Goal: Transaction & Acquisition: Purchase product/service

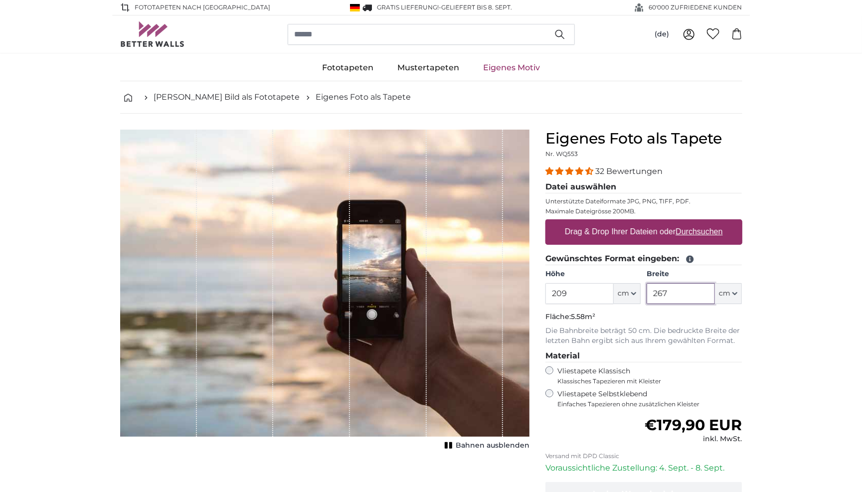
click at [680, 292] on input "267" at bounding box center [681, 293] width 68 height 21
drag, startPoint x: 580, startPoint y: 291, endPoint x: 556, endPoint y: 291, distance: 24.4
click at [556, 291] on input "209" at bounding box center [580, 293] width 68 height 21
type input "268"
click at [676, 298] on input "267" at bounding box center [681, 293] width 68 height 21
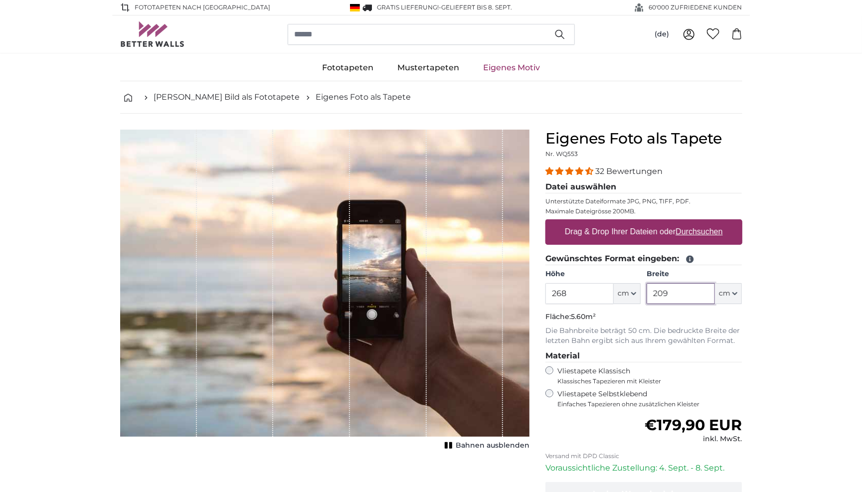
type input "209"
click at [618, 233] on label "Drag & Drop Ihrer Dateien oder Durchsuchen" at bounding box center [644, 232] width 166 height 20
click at [618, 222] on input "Drag & Drop Ihrer Dateien oder Durchsuchen" at bounding box center [644, 220] width 197 height 3
type input "**********"
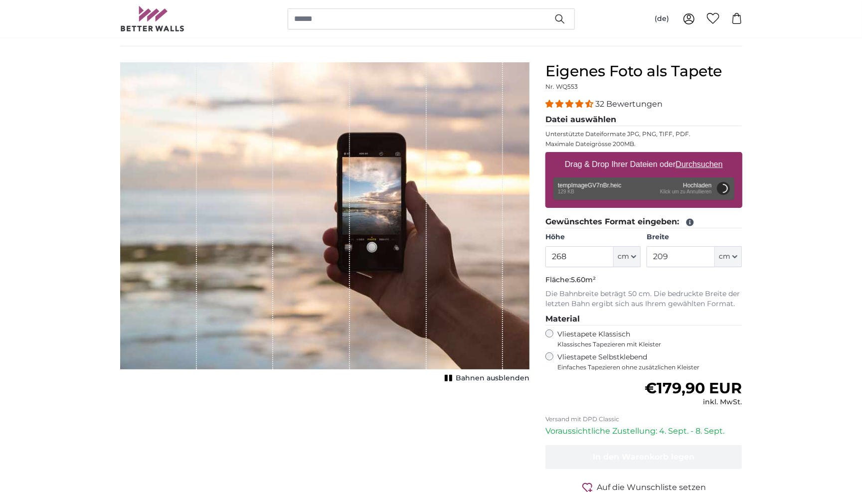
scroll to position [72, 0]
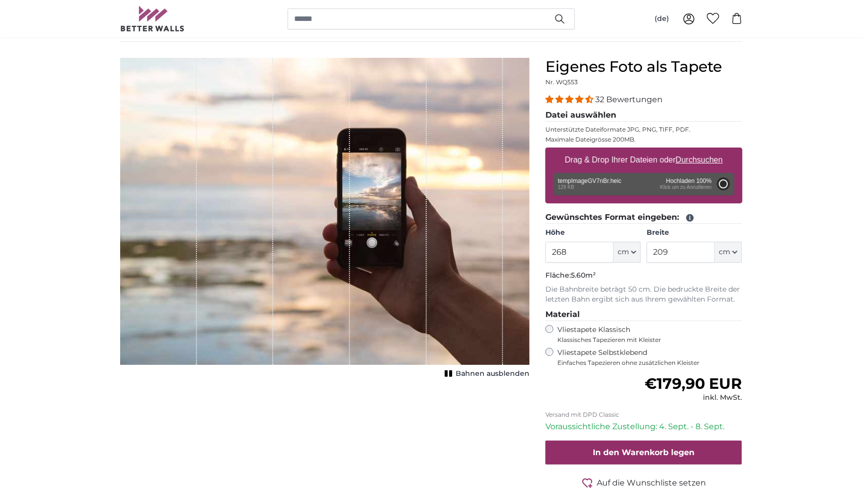
type input "66"
type input "99"
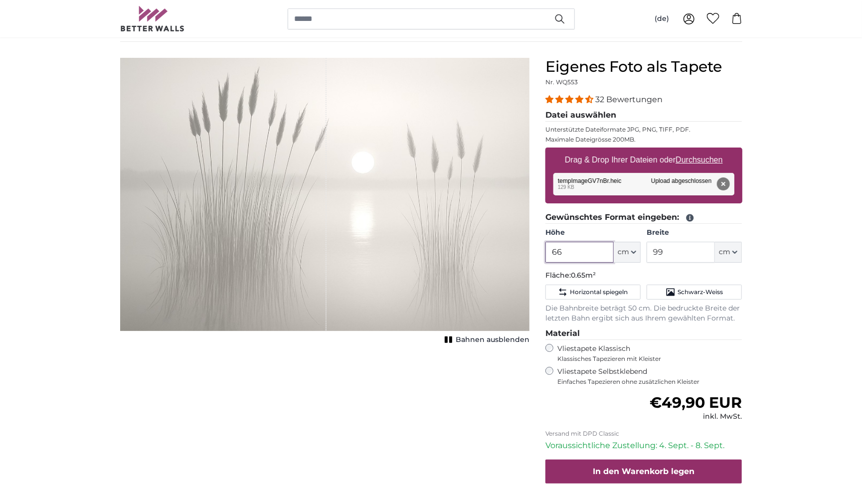
click at [586, 251] on input "66" at bounding box center [580, 252] width 68 height 21
type input "6"
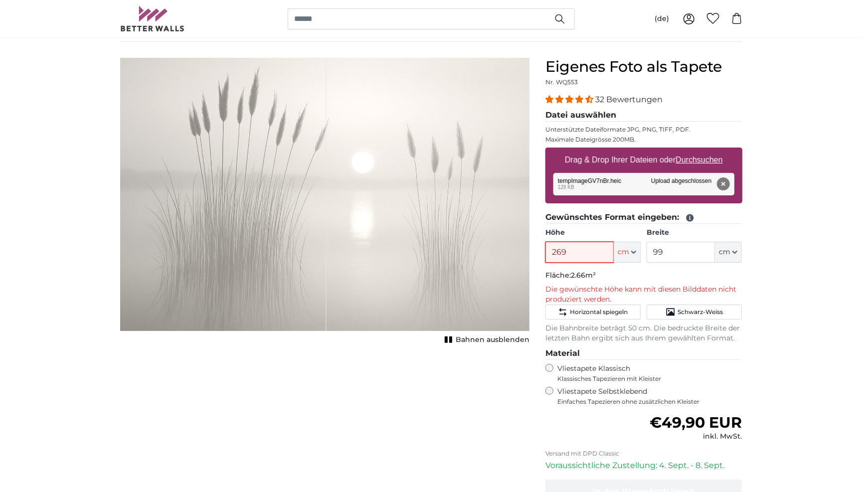
type input "269"
click at [692, 254] on input "99" at bounding box center [681, 252] width 68 height 21
type input "9"
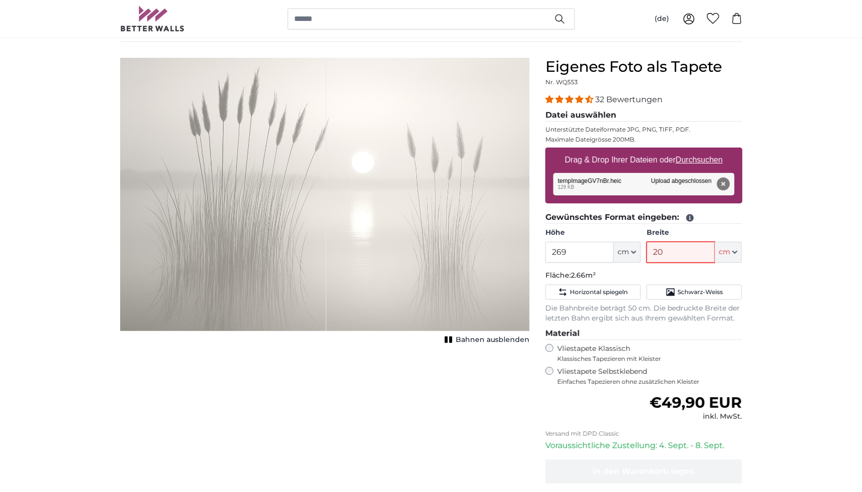
type input "208"
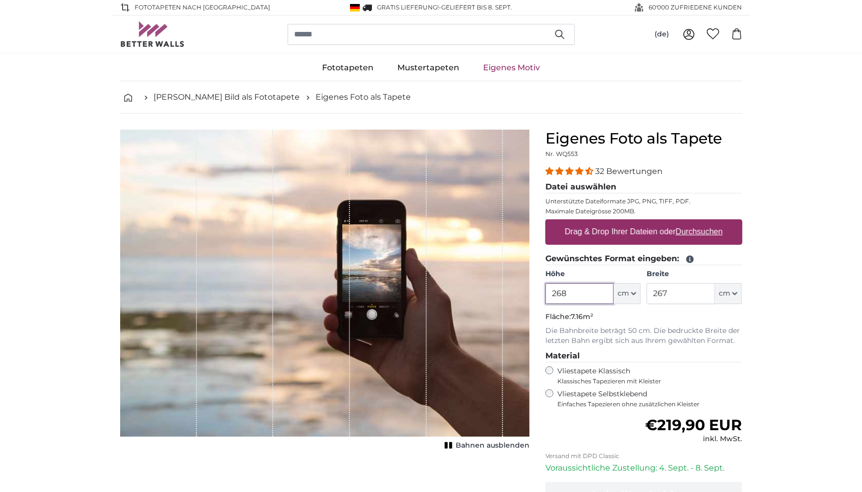
type input "268"
click at [684, 296] on input "267" at bounding box center [681, 293] width 68 height 21
type input "209"
click at [638, 225] on label "Drag & Drop Ihrer Dateien oder Durchsuchen" at bounding box center [644, 232] width 166 height 20
click at [638, 222] on input "Drag & Drop Ihrer Dateien oder Durchsuchen" at bounding box center [644, 220] width 197 height 3
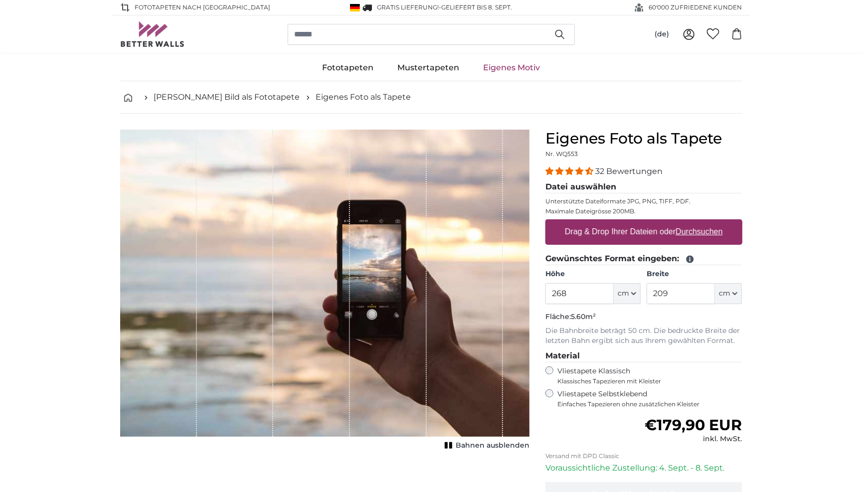
type input "**********"
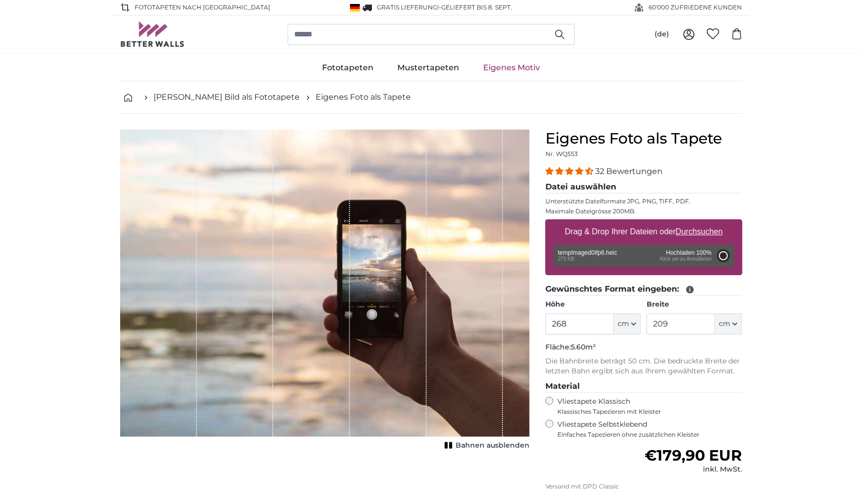
type input "98.5"
type input "66"
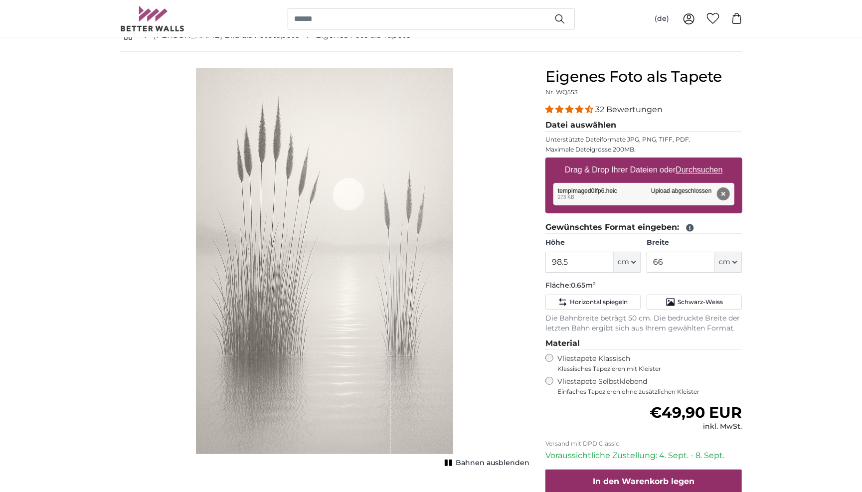
scroll to position [48, 0]
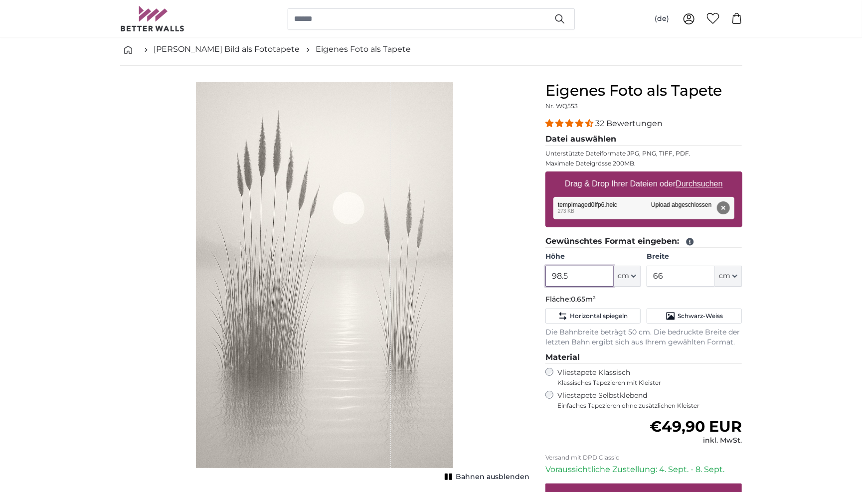
click at [587, 276] on input "98.5" at bounding box center [580, 276] width 68 height 21
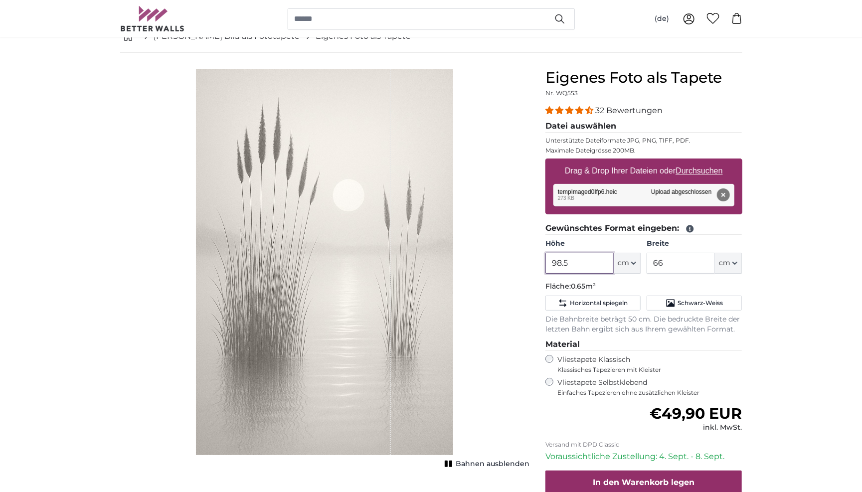
scroll to position [63, 0]
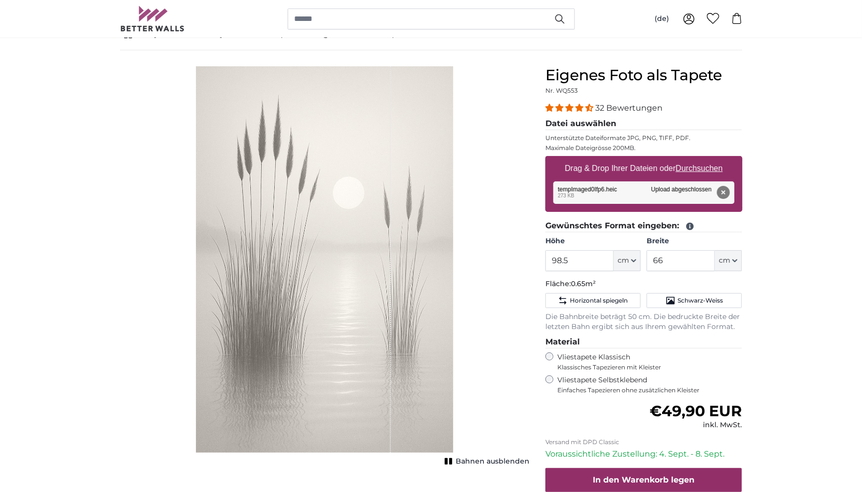
click at [691, 225] on icon at bounding box center [689, 226] width 7 height 7
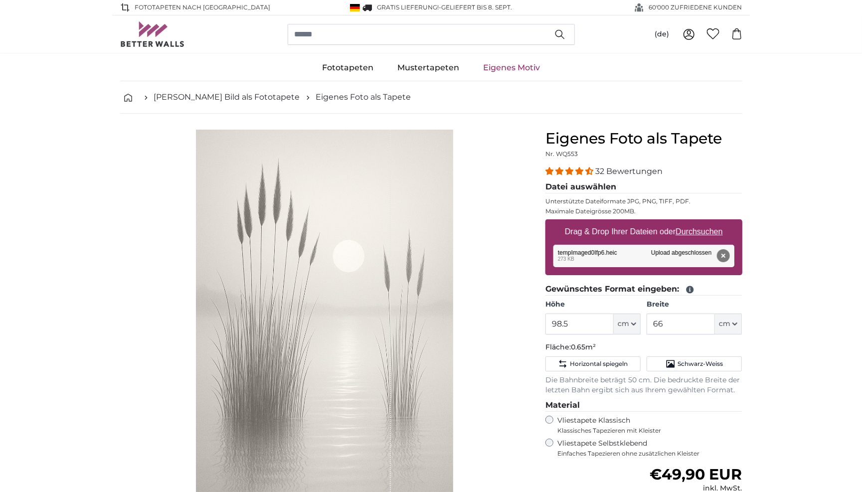
scroll to position [0, 0]
click at [724, 253] on button "Entfernen" at bounding box center [723, 255] width 13 height 13
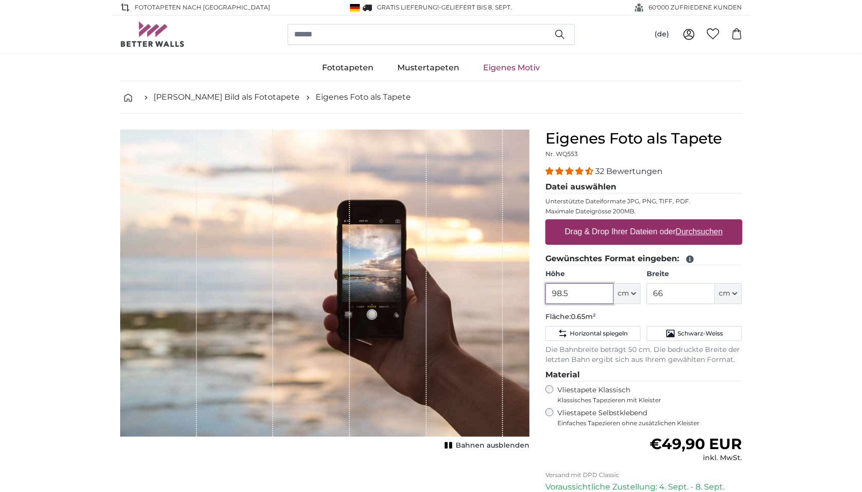
click at [587, 296] on input "98.5" at bounding box center [580, 293] width 68 height 21
drag, startPoint x: 587, startPoint y: 296, endPoint x: 517, endPoint y: 295, distance: 69.8
click at [517, 295] on product-detail "Abbrechen Bild zuschneiden Bahnen ausblenden Eigenes Foto als Tapete Nr. WQ553 …" at bounding box center [431, 356] width 638 height 485
drag, startPoint x: 579, startPoint y: 291, endPoint x: 529, endPoint y: 290, distance: 50.4
click at [529, 290] on product-detail "Abbrechen Bild zuschneiden Bahnen ausblenden Eigenes Foto als Tapete Nr. WQ553 …" at bounding box center [431, 356] width 638 height 485
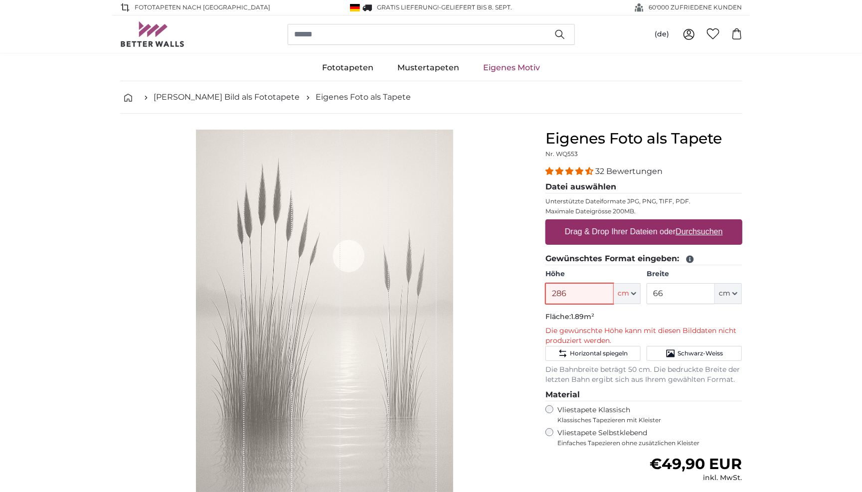
type input "286"
click at [670, 298] on input "66" at bounding box center [681, 293] width 68 height 21
type input "6"
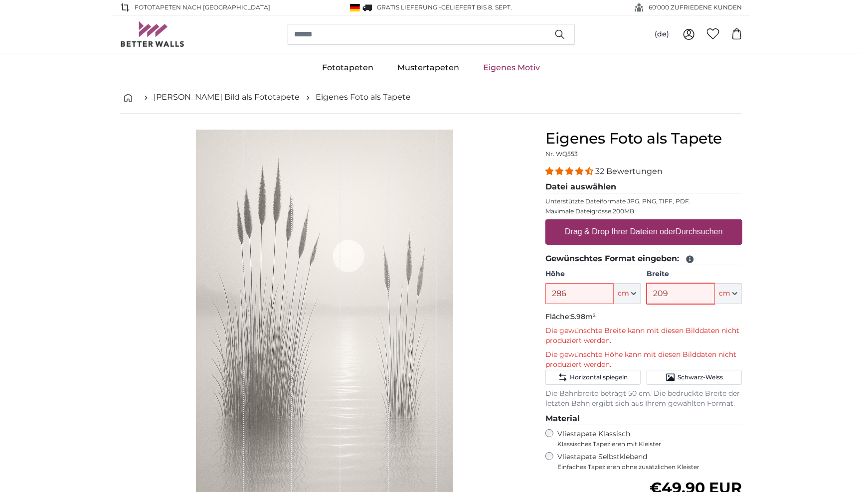
type input "209"
click at [666, 231] on label "Drag & Drop Ihrer Dateien oder Durchsuchen" at bounding box center [644, 232] width 166 height 20
click at [666, 222] on input "Drag & Drop Ihrer Dateien oder Durchsuchen" at bounding box center [644, 220] width 197 height 3
type input "**********"
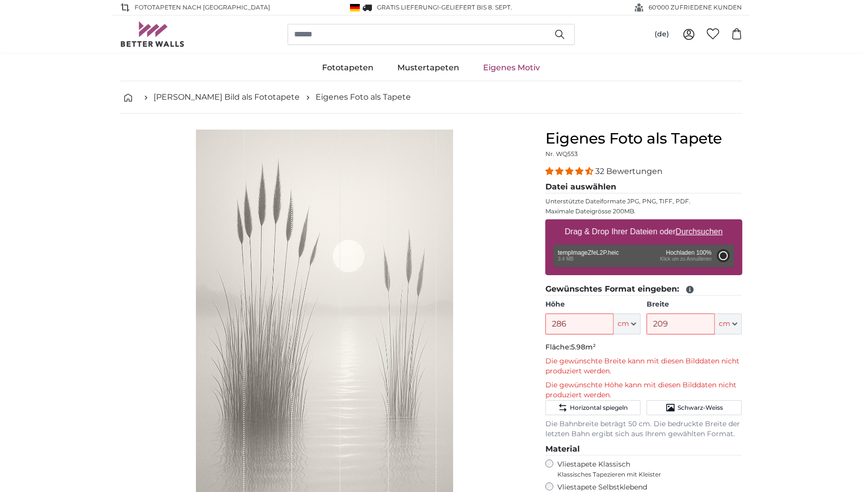
type input "200"
type input "156"
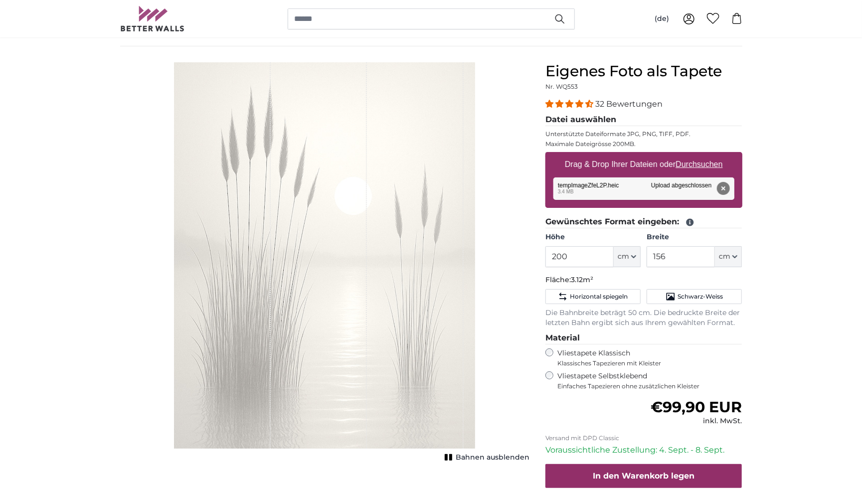
scroll to position [67, 0]
click at [583, 254] on input "200" at bounding box center [580, 257] width 68 height 21
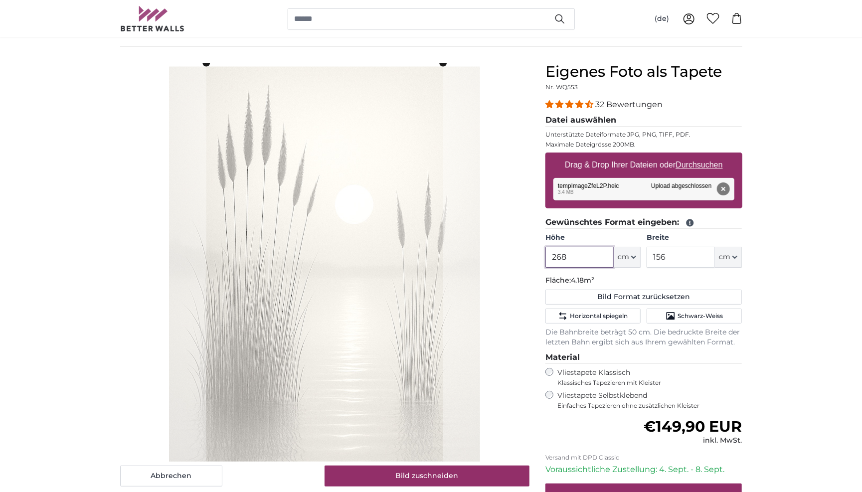
type input "268"
click at [677, 258] on input "156" at bounding box center [681, 257] width 68 height 21
type input "1"
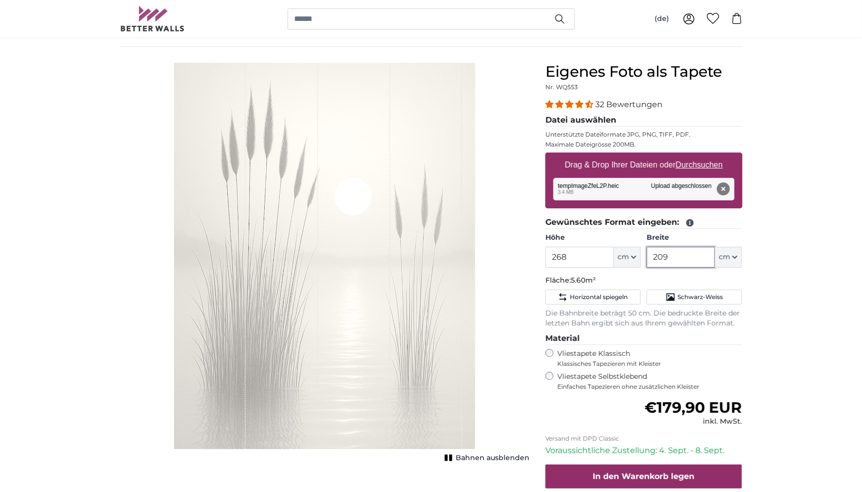
type input "209"
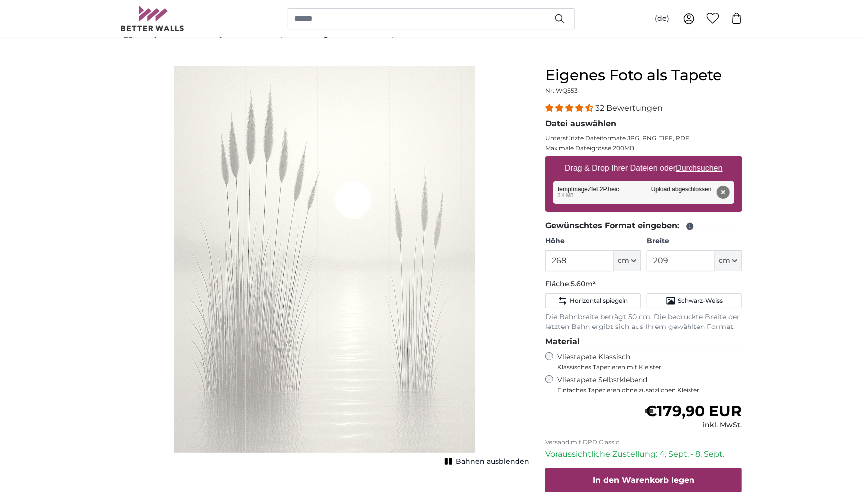
scroll to position [63, 0]
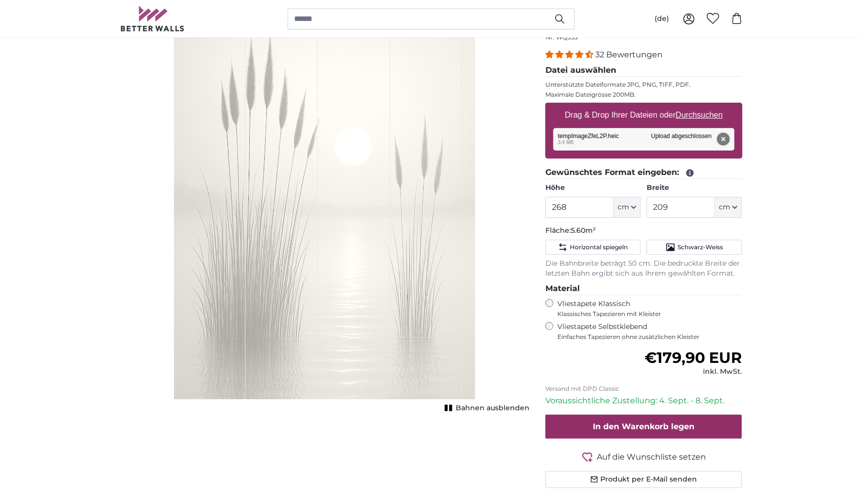
scroll to position [137, 0]
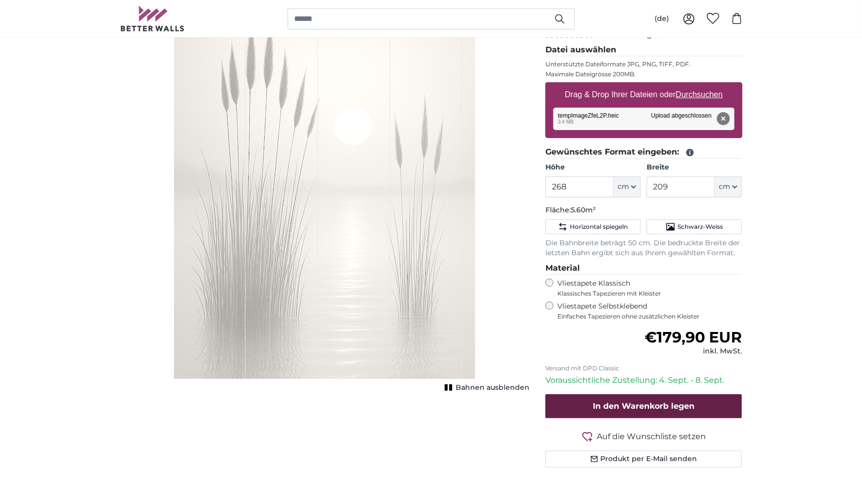
click at [662, 401] on span "In den Warenkorb legen" at bounding box center [644, 405] width 102 height 9
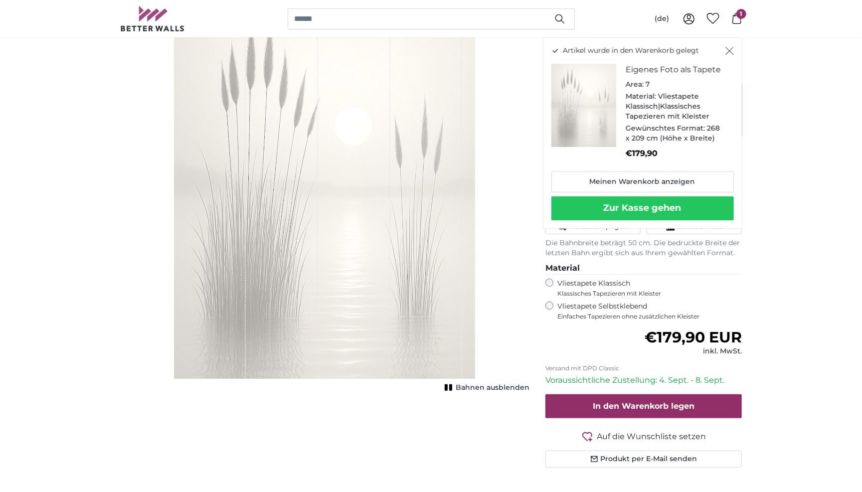
click at [628, 205] on button "Zur Kasse gehen" at bounding box center [643, 208] width 183 height 24
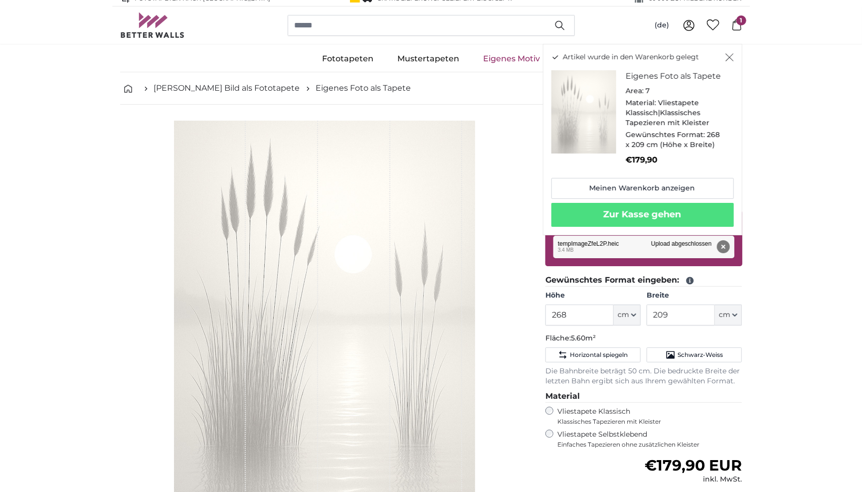
scroll to position [0, 0]
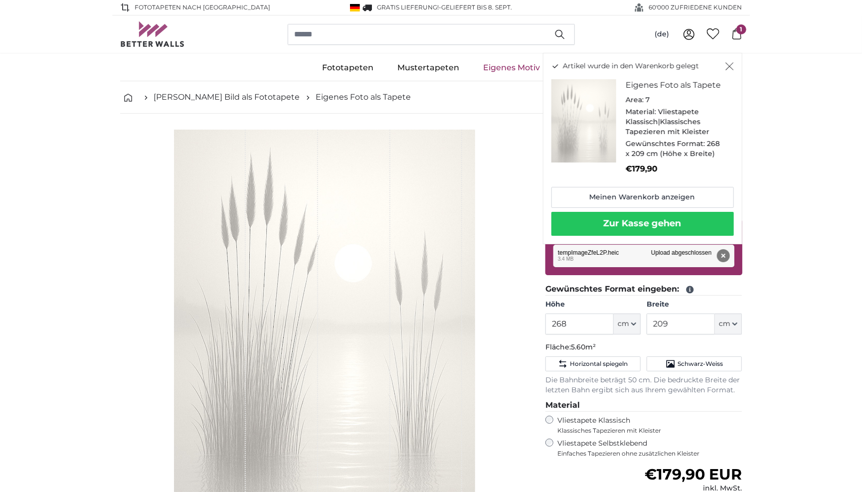
click at [670, 221] on button "Zur Kasse gehen" at bounding box center [643, 224] width 183 height 24
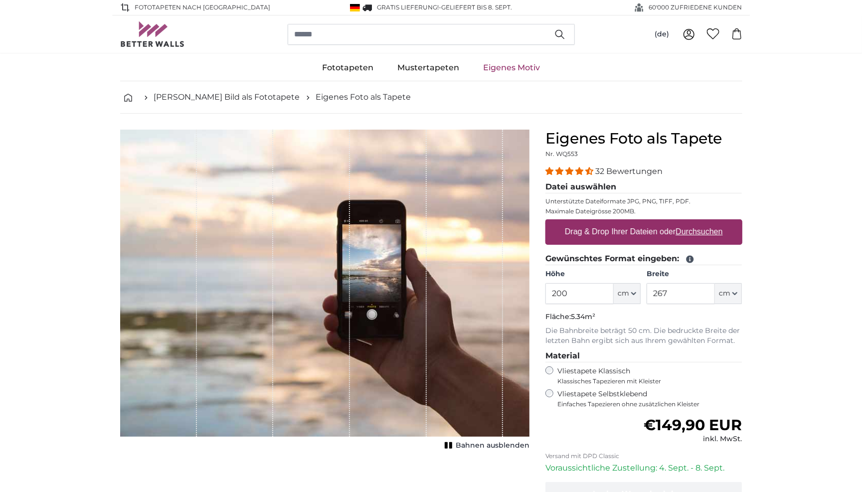
click at [610, 230] on label "Drag & Drop Ihrer Dateien oder Durchsuchen" at bounding box center [644, 232] width 166 height 20
click at [610, 222] on input "Drag & Drop Ihrer Dateien oder Durchsuchen" at bounding box center [644, 220] width 197 height 3
type input "**********"
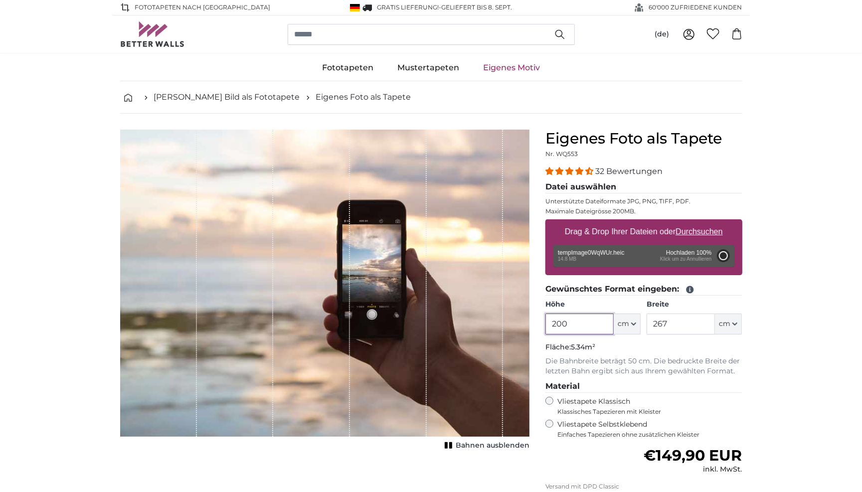
click at [580, 321] on input "200" at bounding box center [580, 324] width 68 height 21
type input "268"
click at [673, 324] on input "267" at bounding box center [681, 324] width 68 height 21
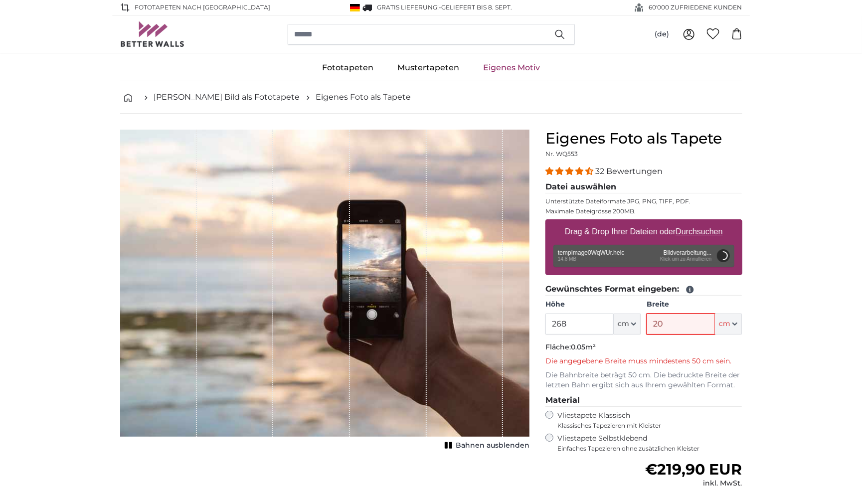
type input "209"
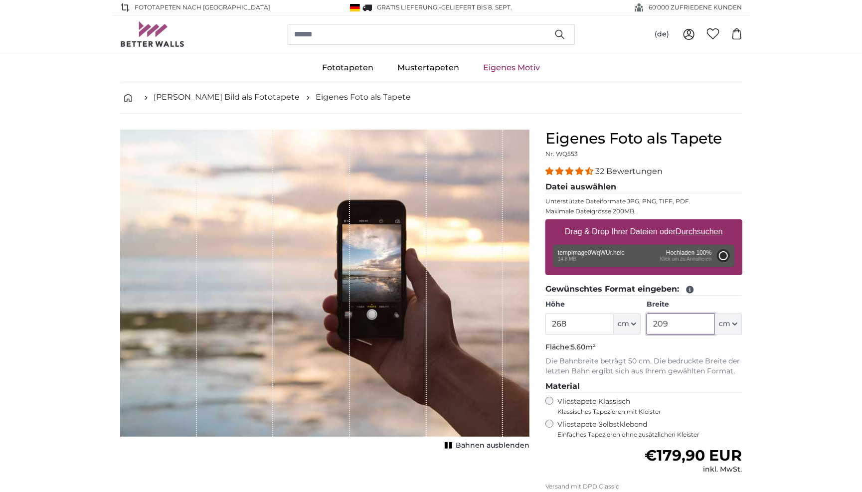
type input "200"
type input "156"
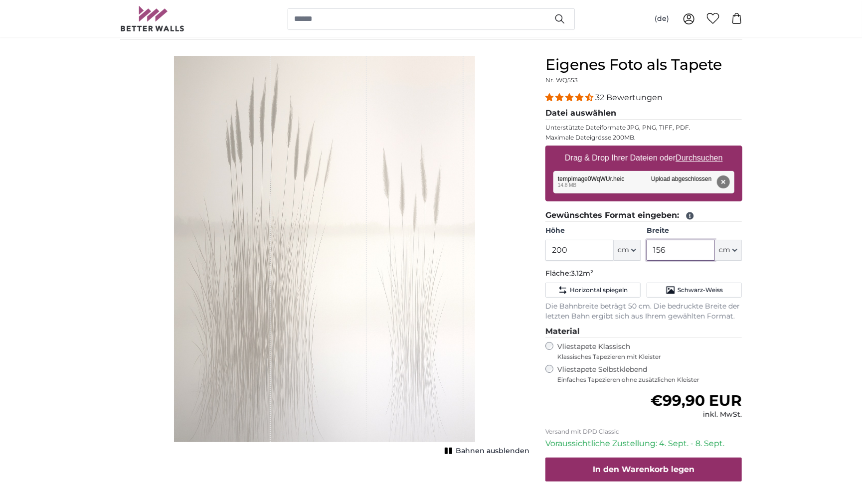
scroll to position [72, 0]
